Goal: Navigation & Orientation: Find specific page/section

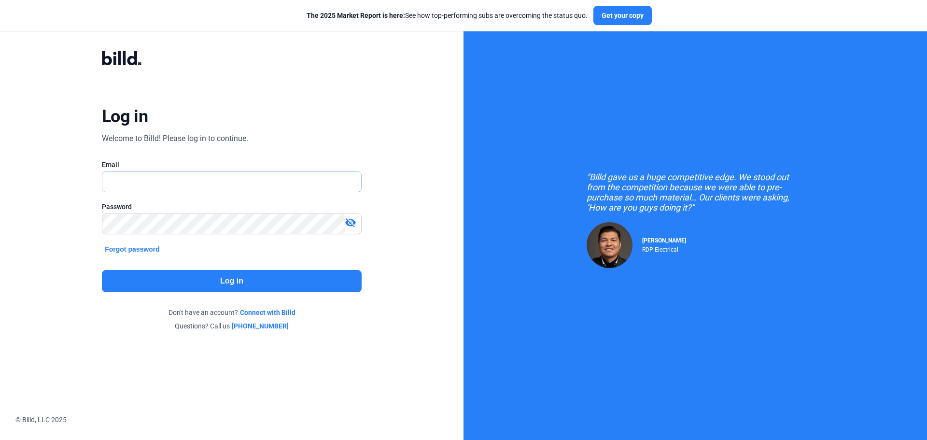
drag, startPoint x: 0, startPoint y: 0, endPoint x: 168, endPoint y: 185, distance: 249.6
click at [164, 184] on input "text" at bounding box center [226, 182] width 248 height 20
type input "[EMAIL_ADDRESS][DOMAIN_NAME]"
click at [279, 280] on button "Log in" at bounding box center [232, 281] width 260 height 22
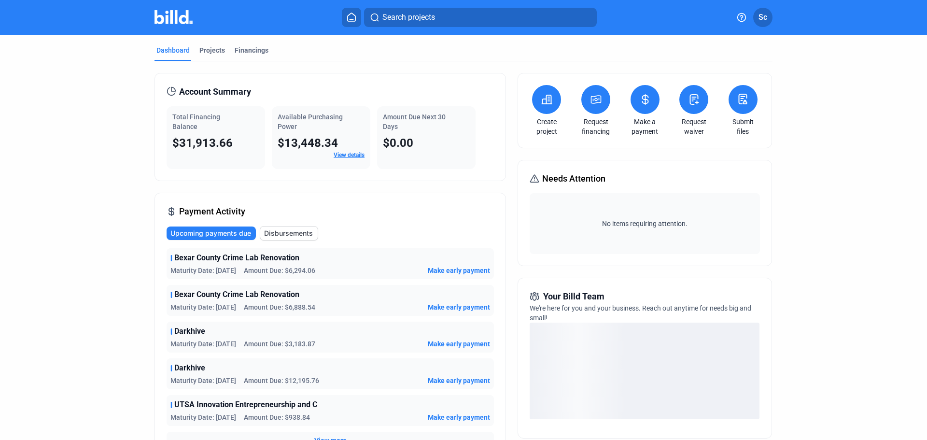
click at [255, 53] on div "Financings" at bounding box center [252, 50] width 34 height 10
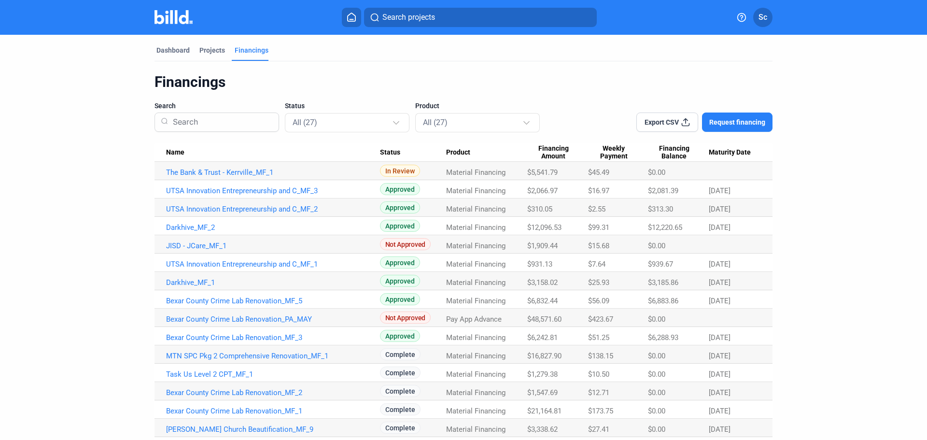
click at [218, 49] on div "Projects" at bounding box center [212, 50] width 26 height 10
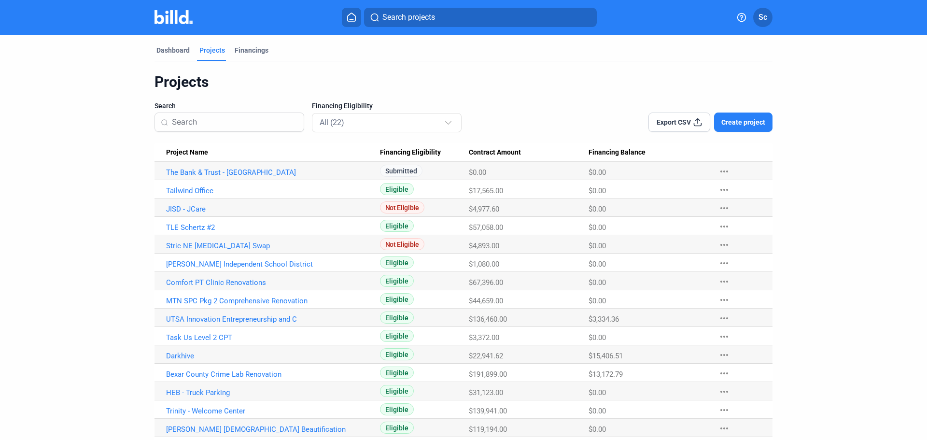
click at [261, 51] on div "Financings" at bounding box center [252, 50] width 34 height 10
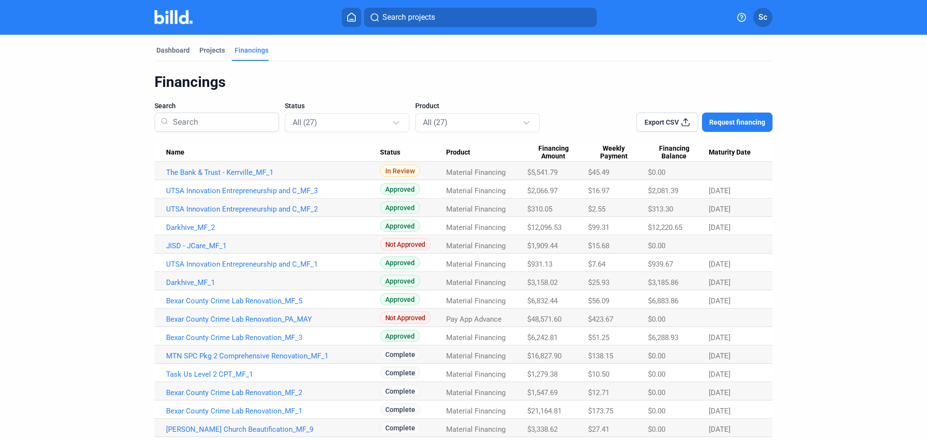
click at [213, 57] on div "Projects" at bounding box center [212, 52] width 29 height 15
